Goal: Task Accomplishment & Management: Complete application form

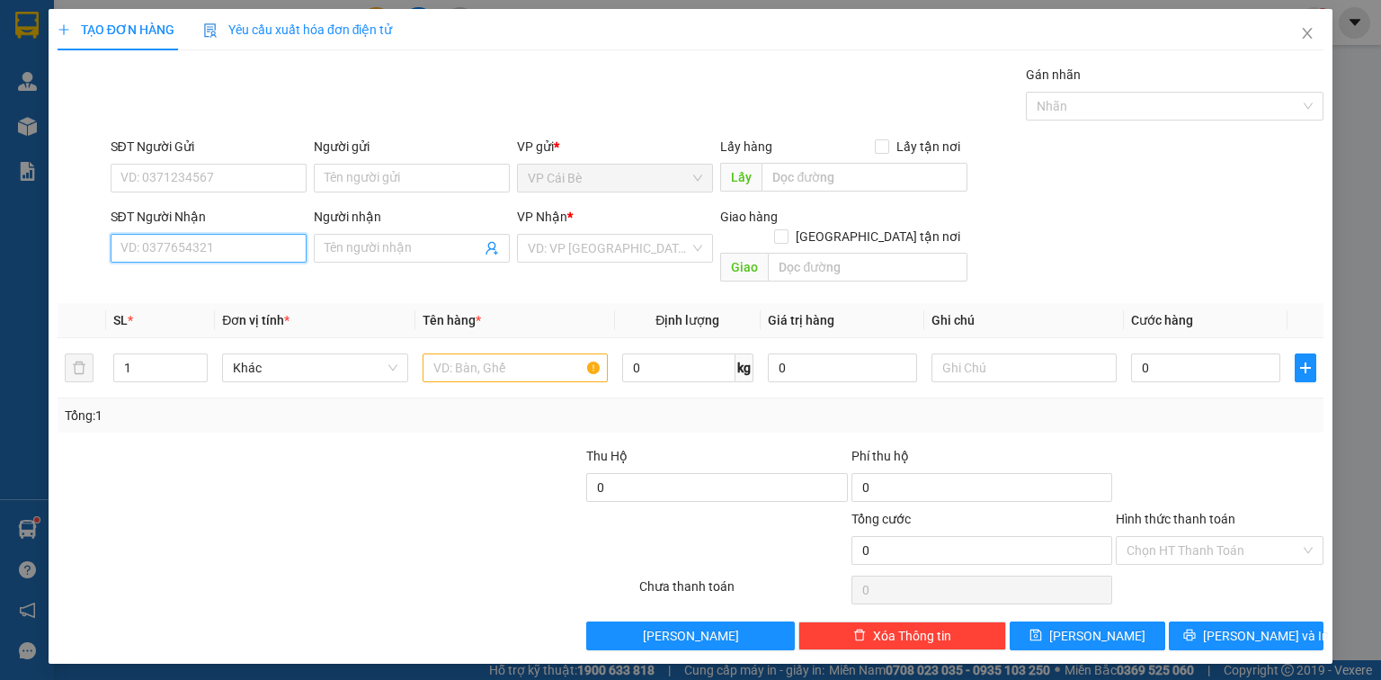
click at [208, 249] on input "SĐT Người Nhận" at bounding box center [209, 248] width 196 height 29
drag, startPoint x: 191, startPoint y: 165, endPoint x: 191, endPoint y: 156, distance: 9.9
click at [191, 156] on div "SĐT Người Gửi VD: 0371234567" at bounding box center [209, 168] width 196 height 63
type input "7"
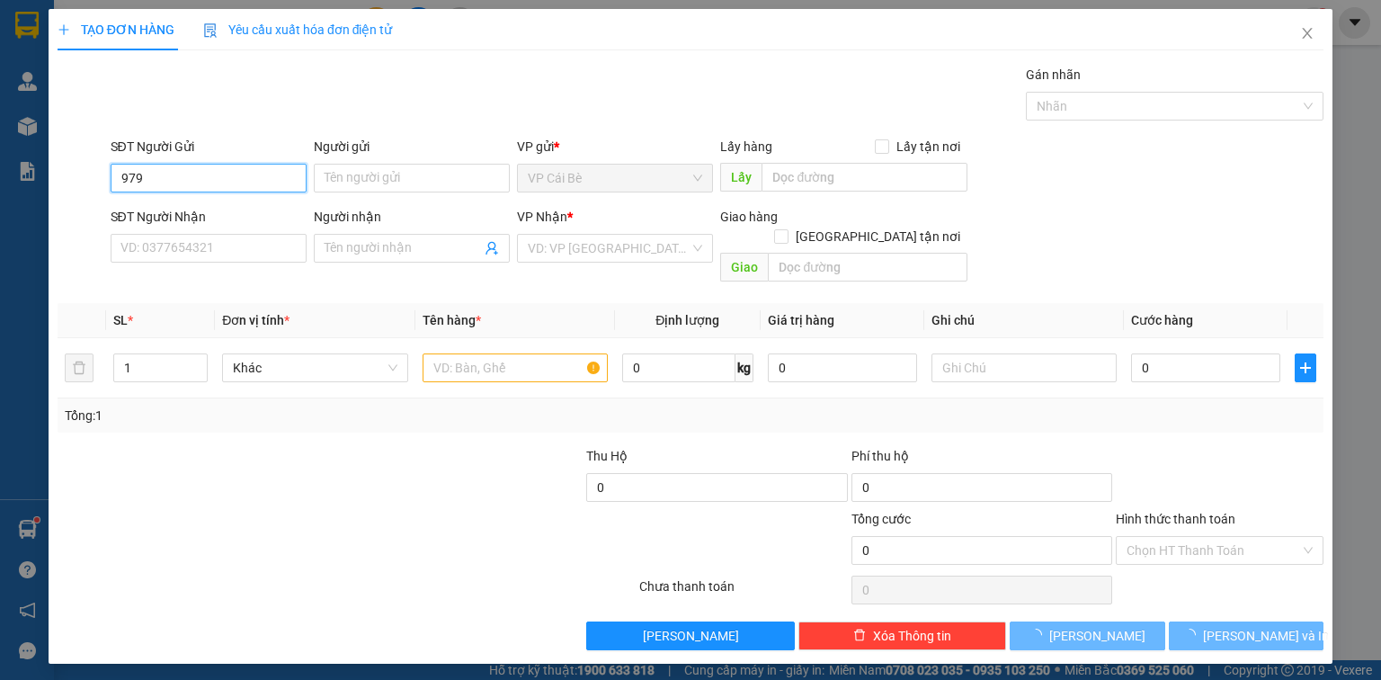
click at [210, 180] on input "979" at bounding box center [209, 178] width 196 height 29
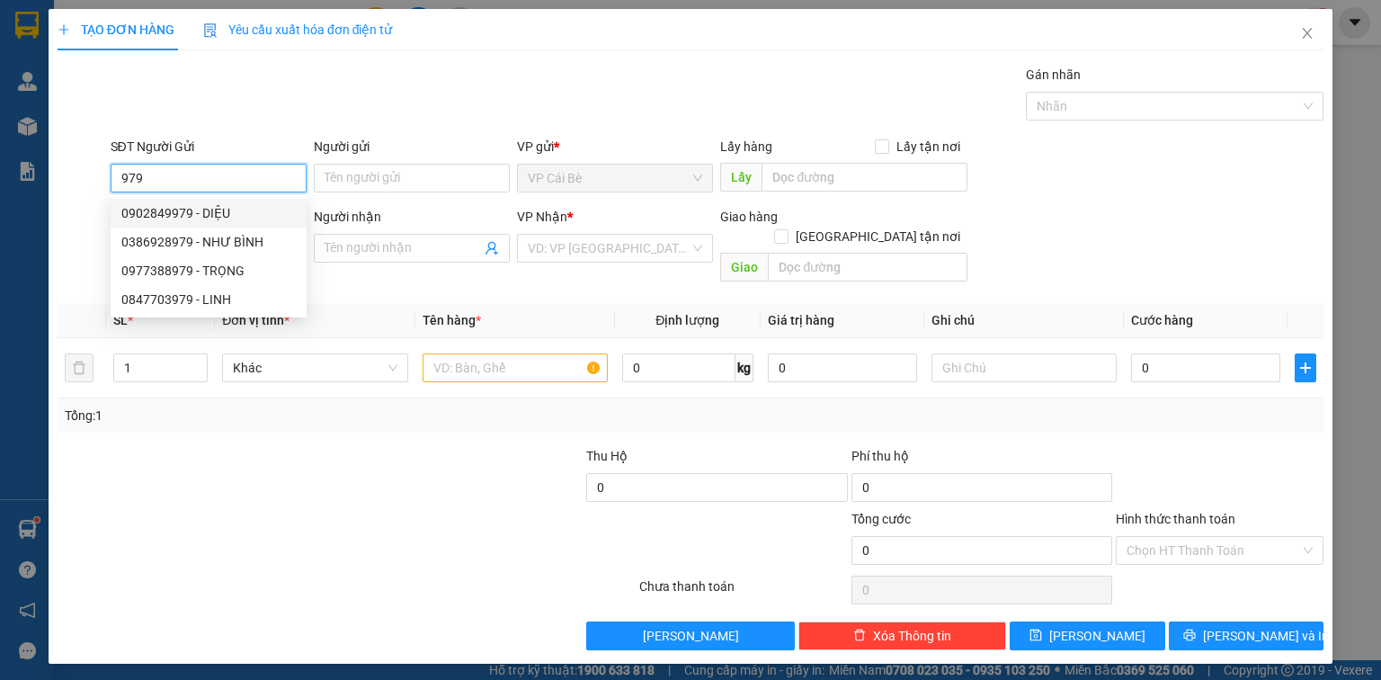
click at [206, 205] on div "0902849979 - DIỆU" at bounding box center [208, 213] width 174 height 20
type input "0902849979"
type input "DIỆU"
type input "0932062441"
type input "TÈO"
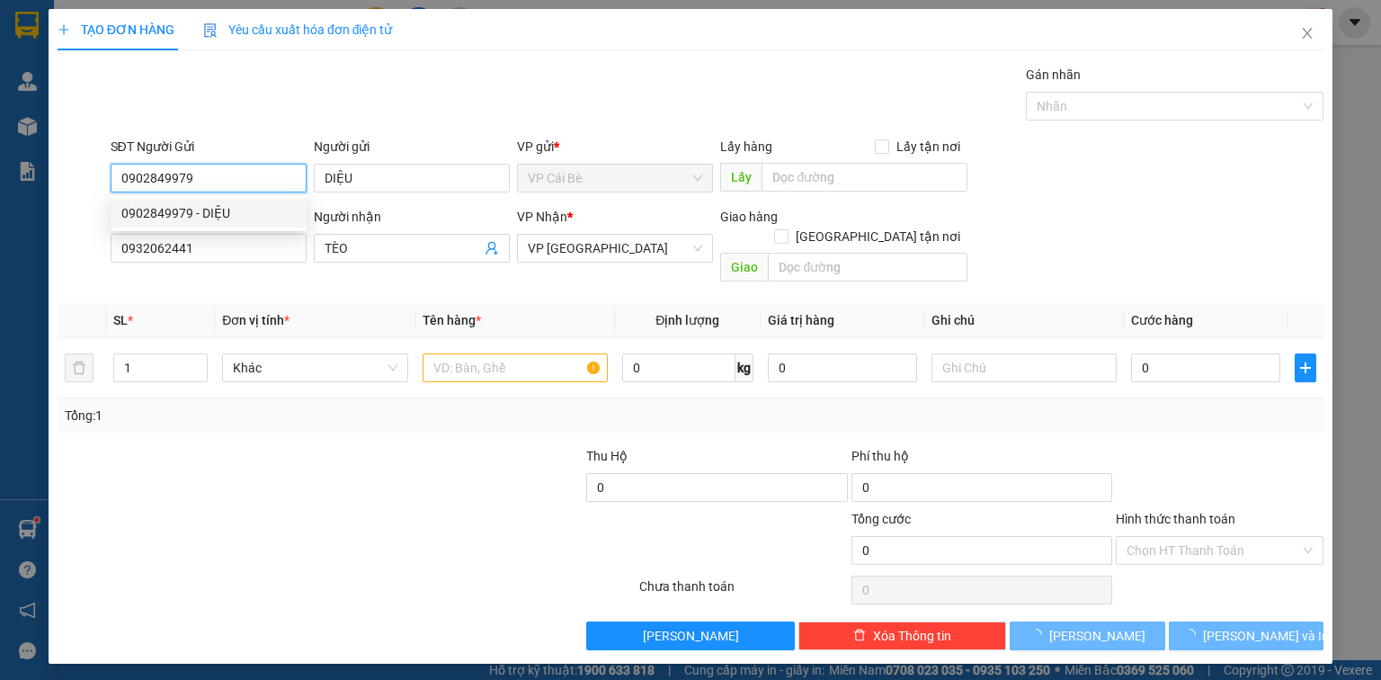
type input "100.000"
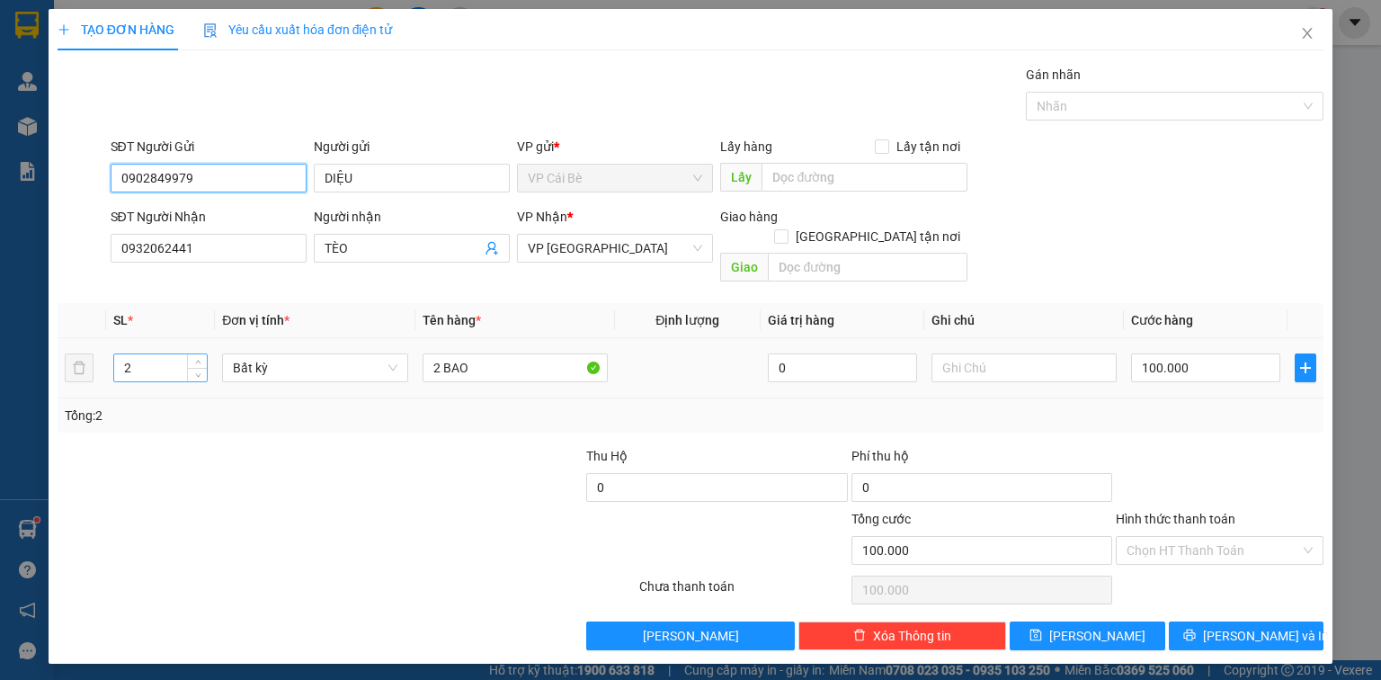
type input "0902849979"
click at [76, 346] on tr "2 Bất kỳ 2 BAO 0 100.000" at bounding box center [691, 368] width 1266 height 60
type input "1"
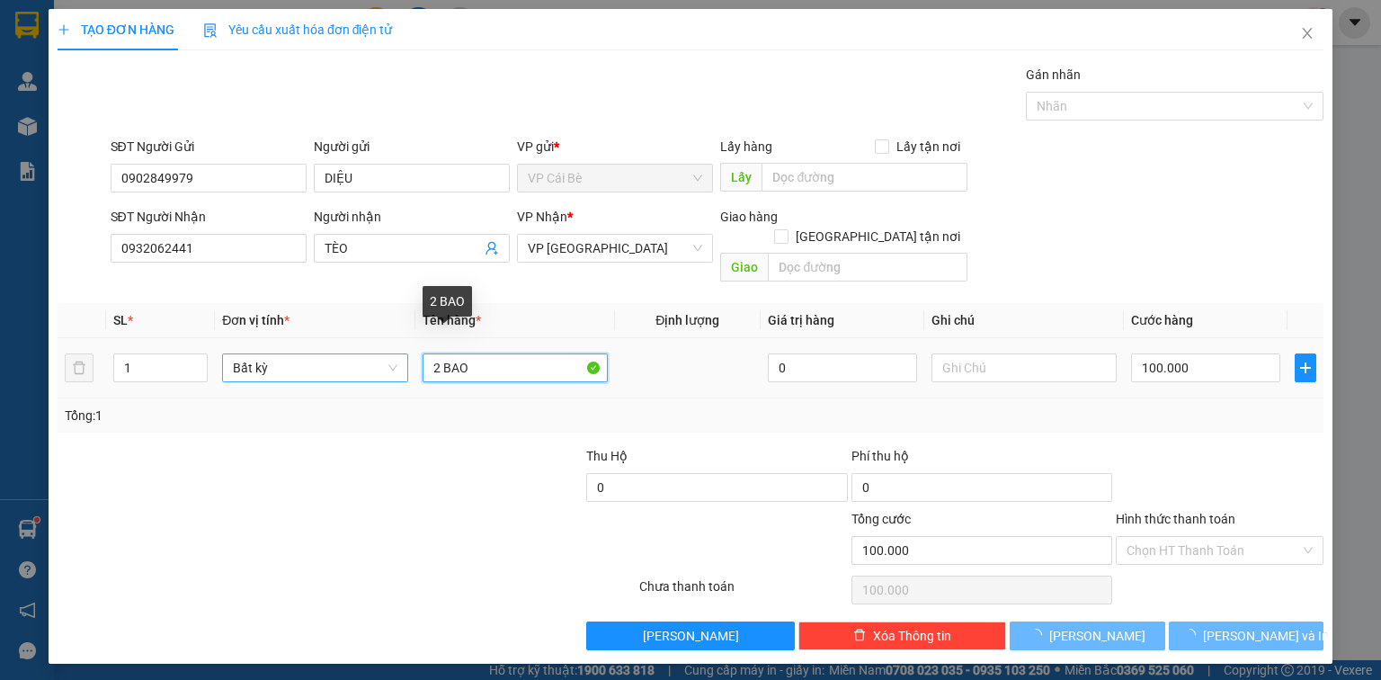
type input "0"
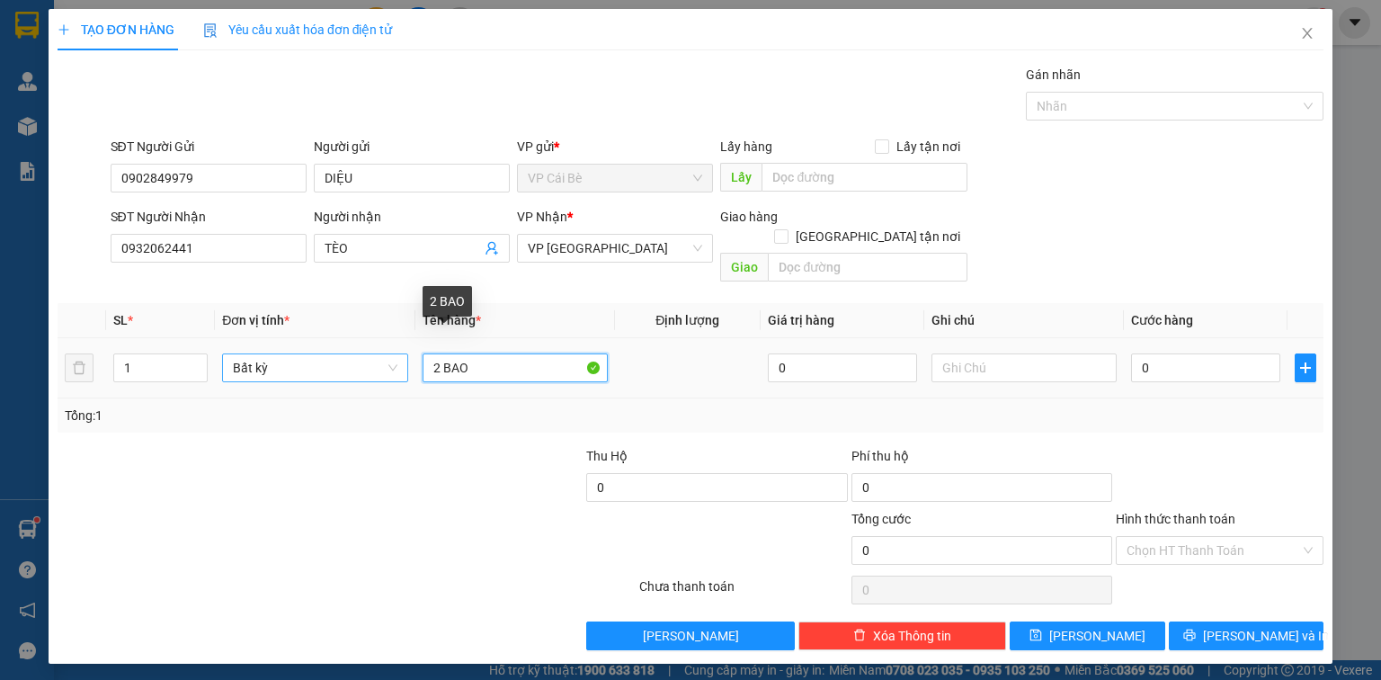
drag, startPoint x: 436, startPoint y: 345, endPoint x: 392, endPoint y: 348, distance: 44.1
click at [392, 348] on tr "1 Bất kỳ 2 BAO 0 0" at bounding box center [691, 368] width 1266 height 60
click at [508, 353] on input "1 BAO" at bounding box center [515, 367] width 185 height 29
type input "1 BAO 25kg"
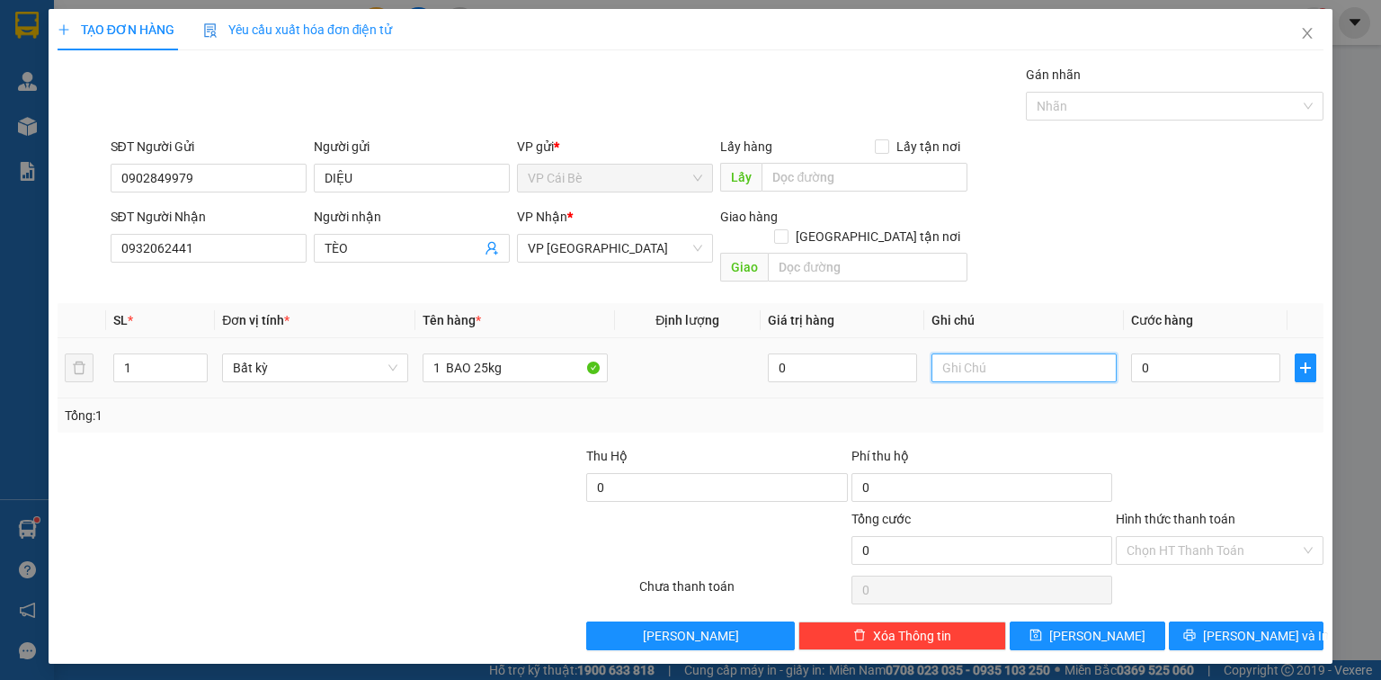
click at [952, 353] on input "text" at bounding box center [1023, 367] width 185 height 29
click at [399, 180] on input "DIỆU" at bounding box center [412, 178] width 196 height 29
type input "DIỆU 0909199987"
click at [953, 353] on input "text" at bounding box center [1023, 367] width 185 height 29
type input "16h30"
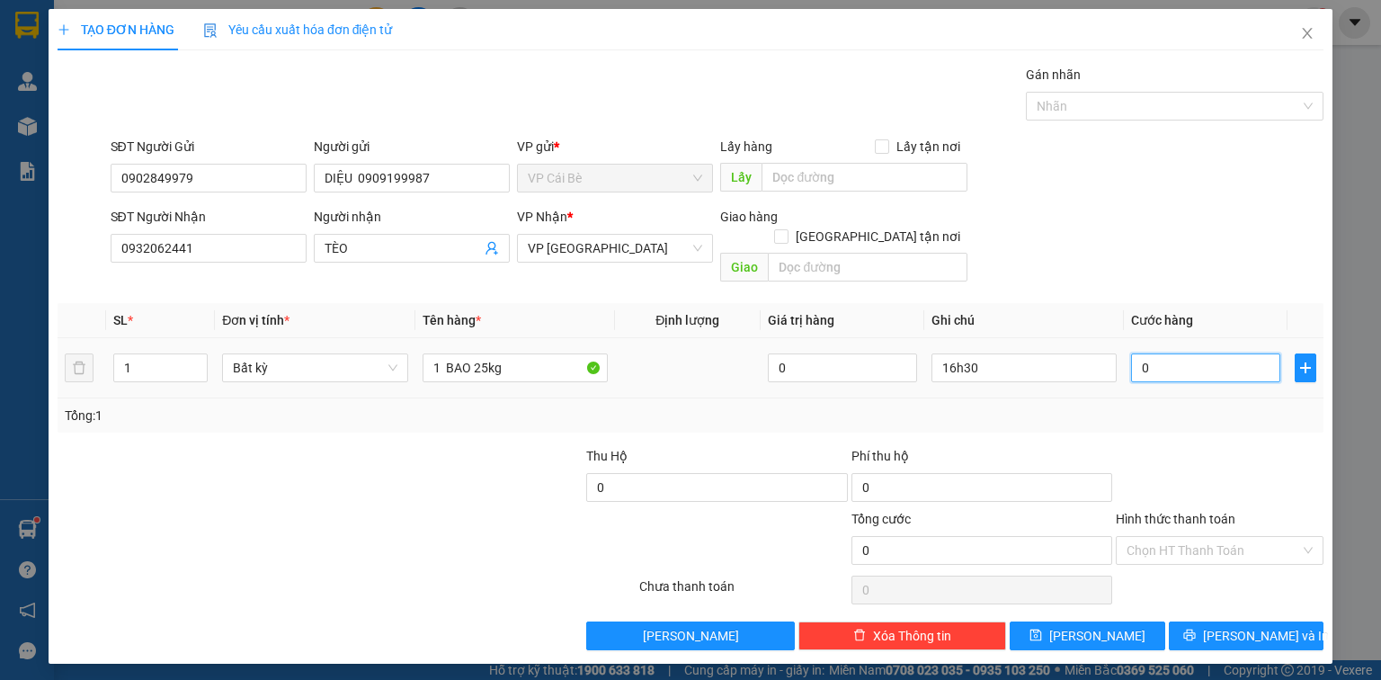
click at [1199, 353] on input "0" at bounding box center [1205, 367] width 149 height 29
type input "5"
type input "50"
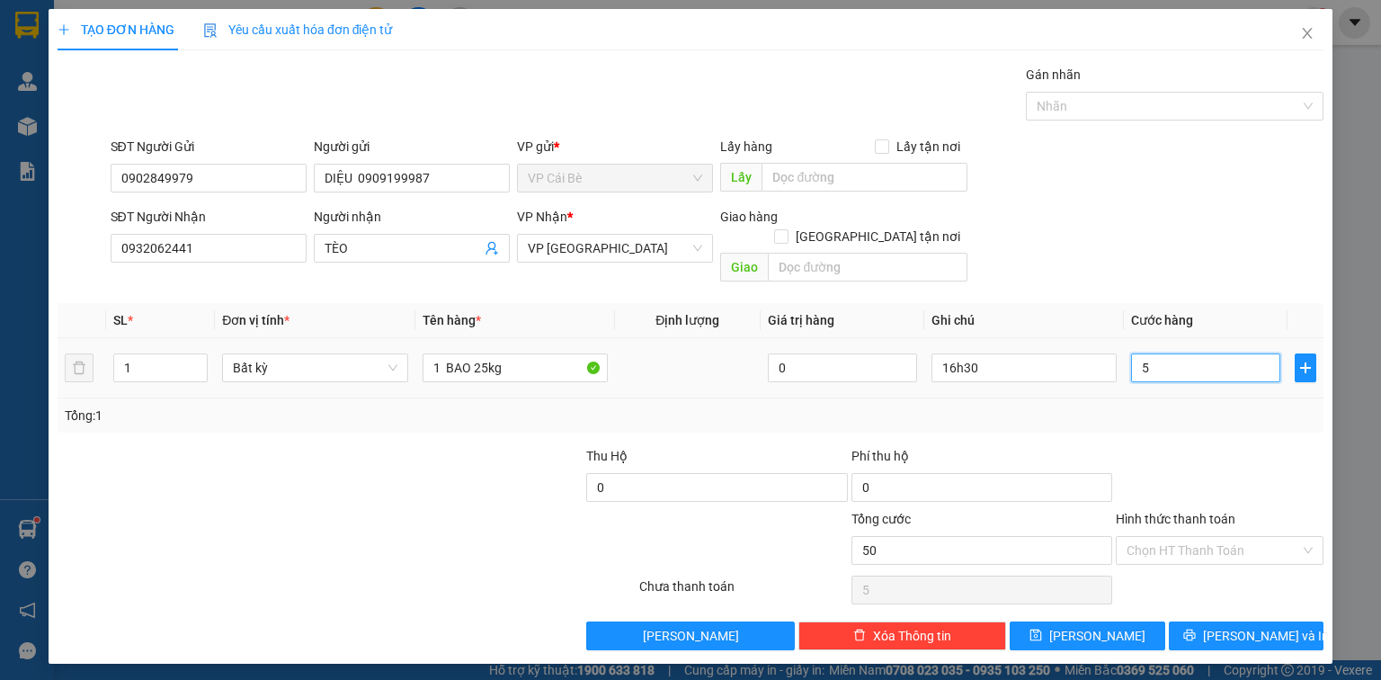
type input "50"
type input "50.000"
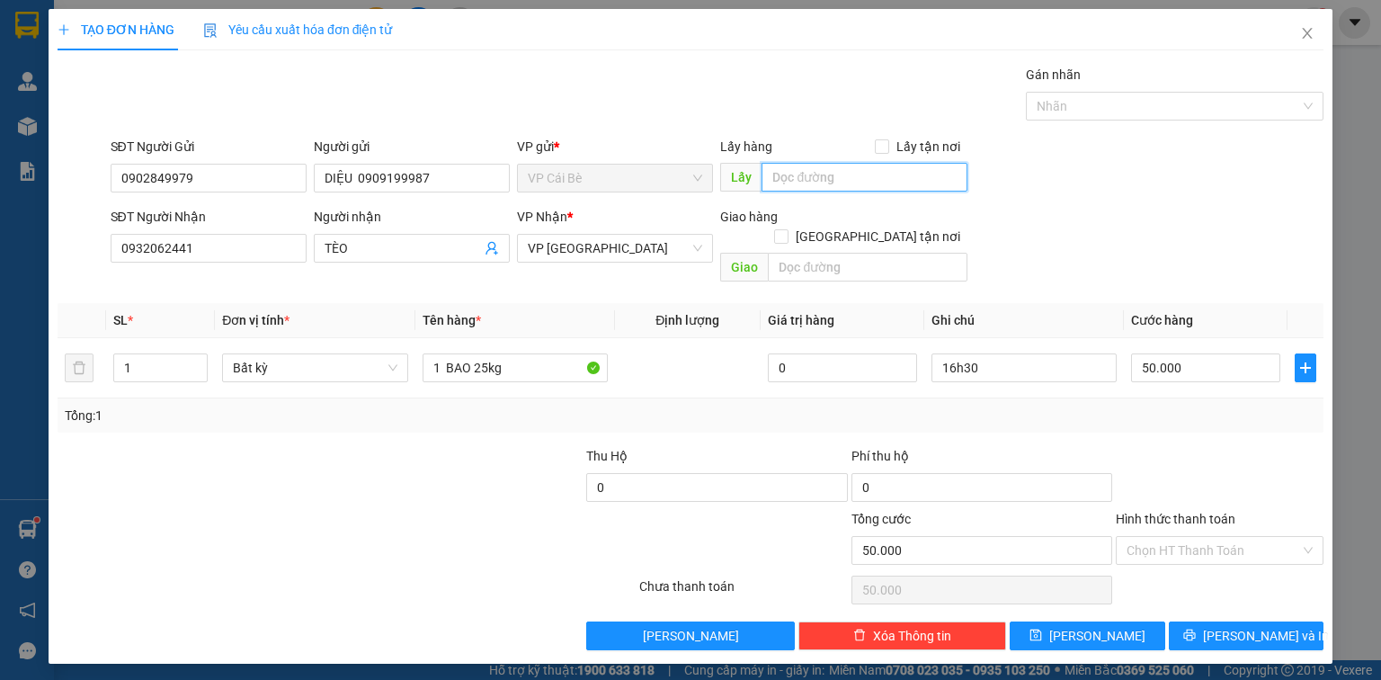
click at [791, 180] on input "text" at bounding box center [864, 177] width 206 height 29
type input "nam anh"
click at [1119, 621] on button "[PERSON_NAME]" at bounding box center [1088, 635] width 156 height 29
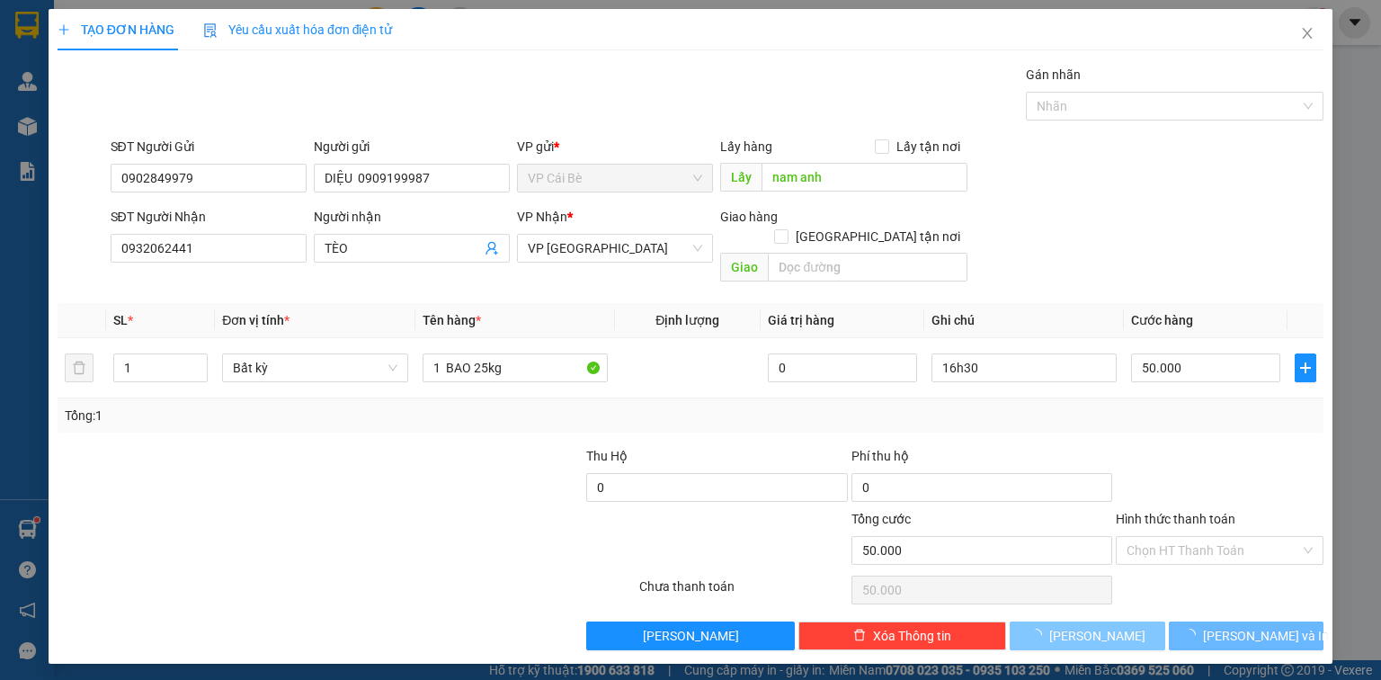
type input "0"
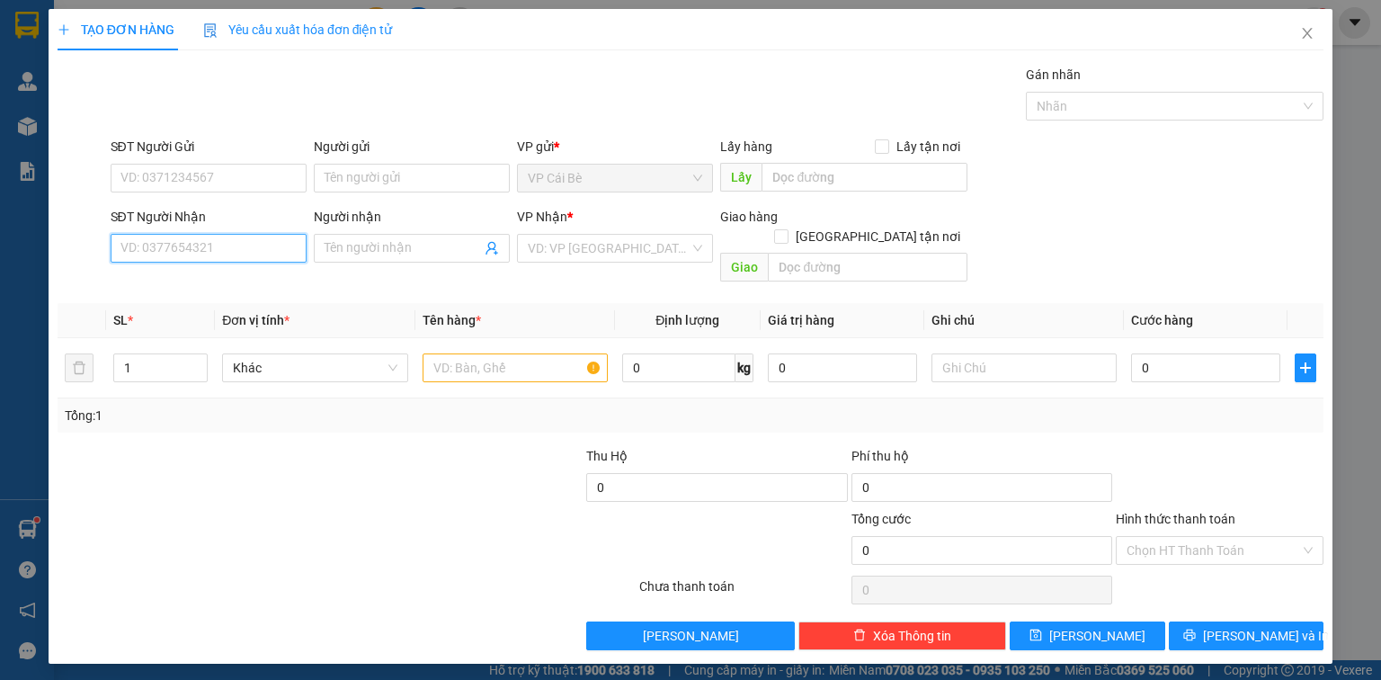
click at [204, 245] on input "SĐT Người Nhận" at bounding box center [209, 248] width 196 height 29
click at [234, 288] on div "0398575621 - MẾN" at bounding box center [208, 283] width 174 height 20
type input "0398575621"
type input "MẾN"
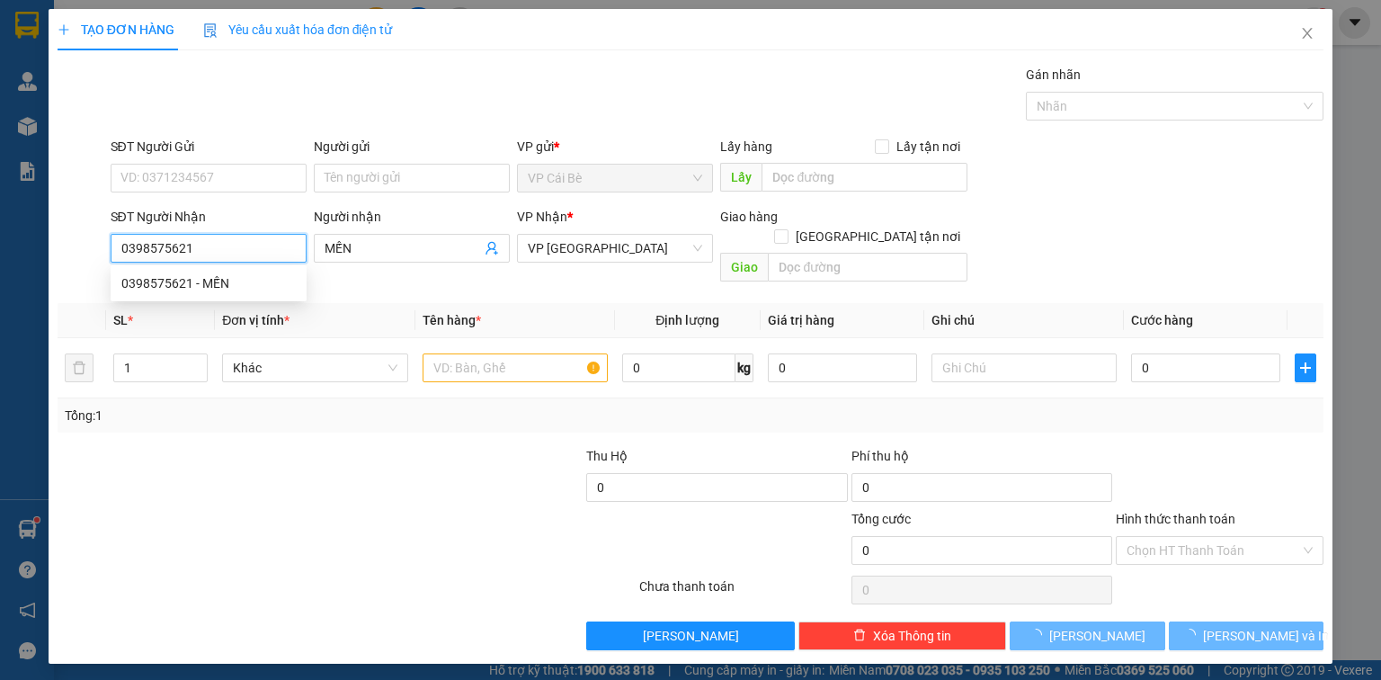
type input "20.000"
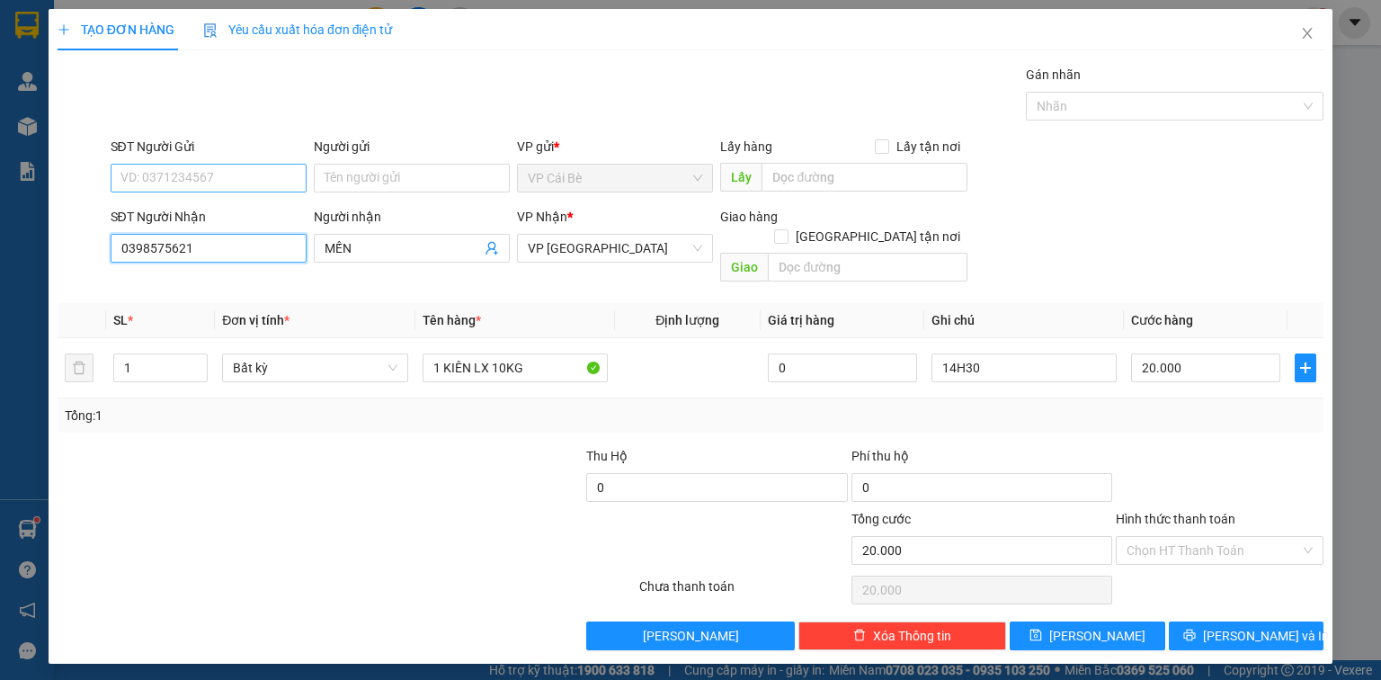
type input "0398575621"
click at [231, 186] on input "SĐT Người Gửi" at bounding box center [209, 178] width 196 height 29
click at [229, 176] on input "SĐT Người Gửi" at bounding box center [209, 178] width 196 height 29
click at [261, 212] on div "0938663789 - LX XÍU MẠI" at bounding box center [208, 213] width 174 height 20
type input "0938663789"
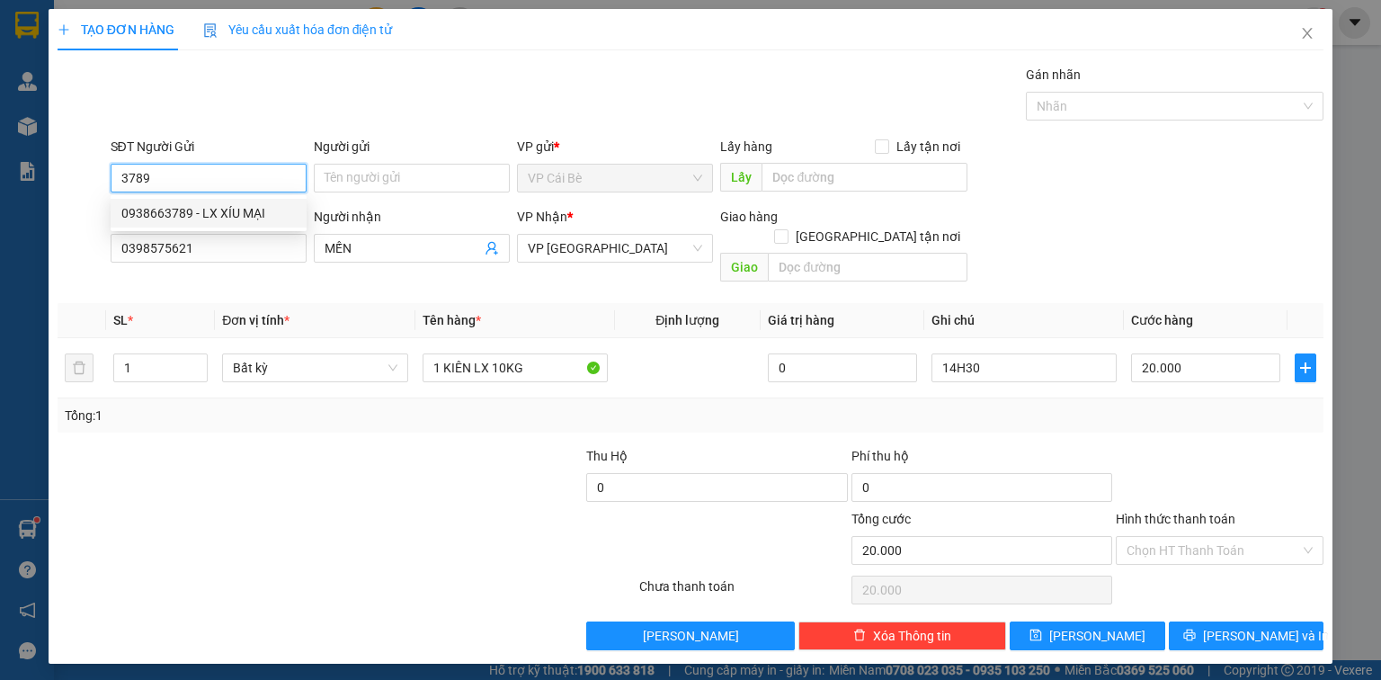
type input "LX XÍU MẠI"
type input "LX XÍU MẠI BÀ TỒN"
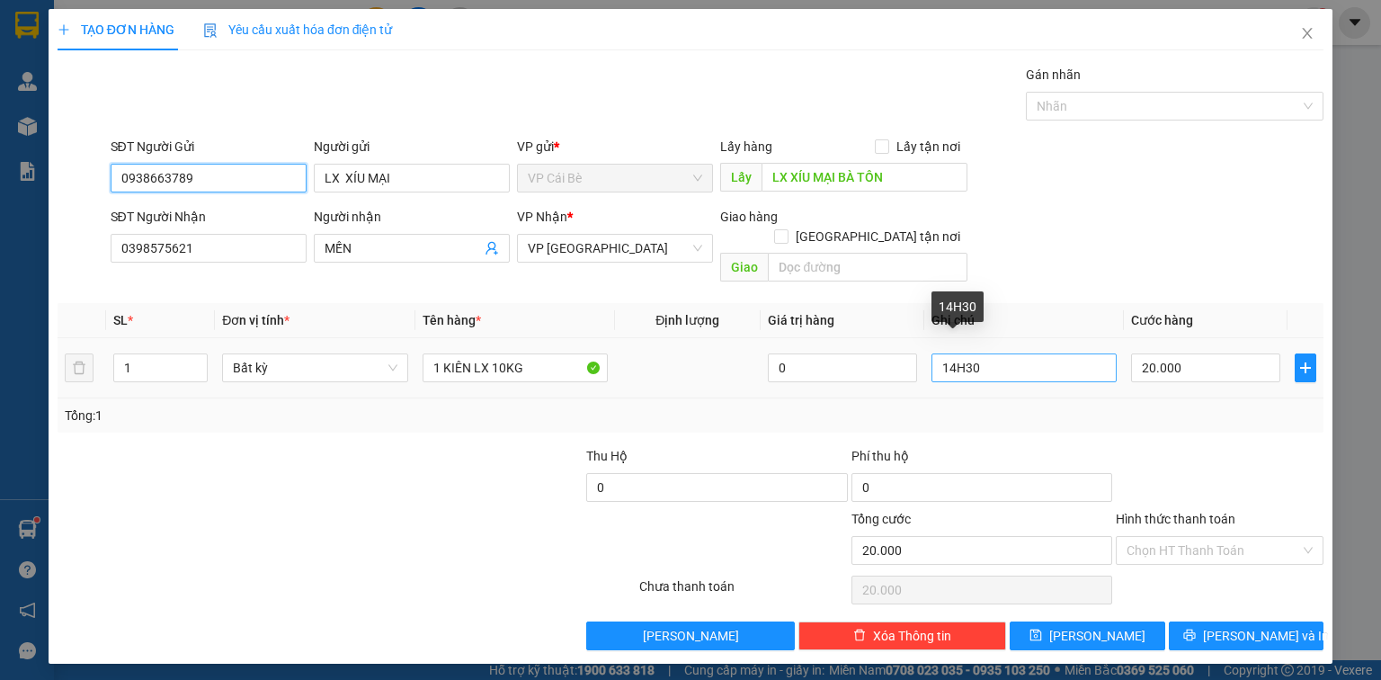
type input "0938663789"
drag, startPoint x: 992, startPoint y: 345, endPoint x: 864, endPoint y: 365, distance: 130.1
click at [898, 362] on tr "1 Bất kỳ 1 KIÊN LX 10KG 0 14H30 20.000" at bounding box center [691, 368] width 1266 height 60
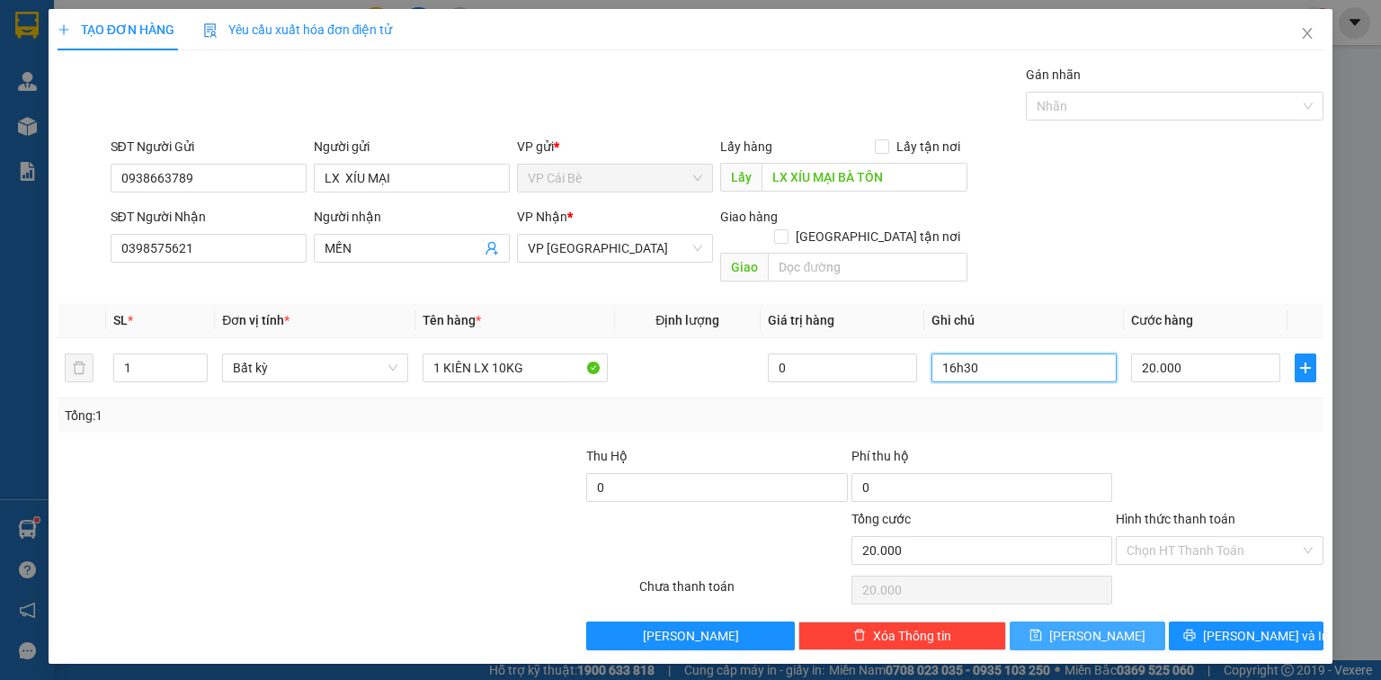
type input "16h30"
click at [1083, 621] on button "[PERSON_NAME]" at bounding box center [1088, 635] width 156 height 29
type input "0"
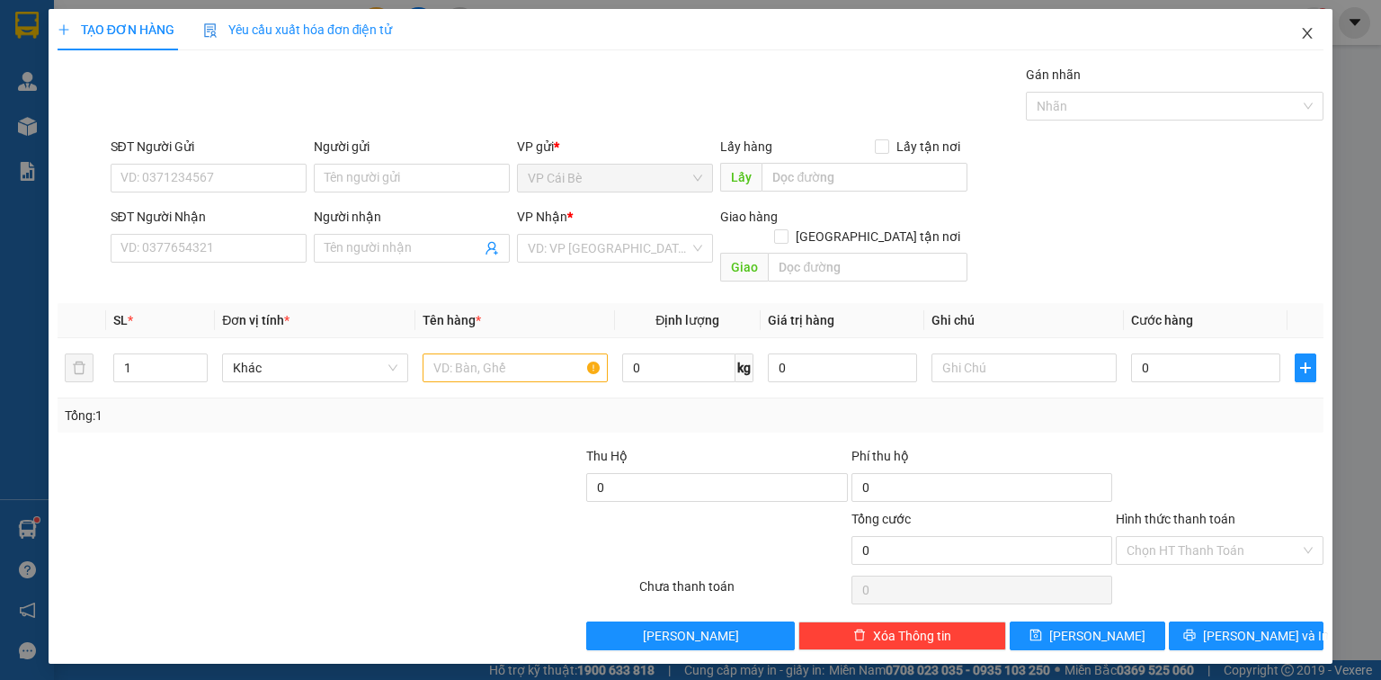
click at [1307, 26] on span "Close" at bounding box center [1307, 34] width 50 height 50
